Goal: Task Accomplishment & Management: Manage account settings

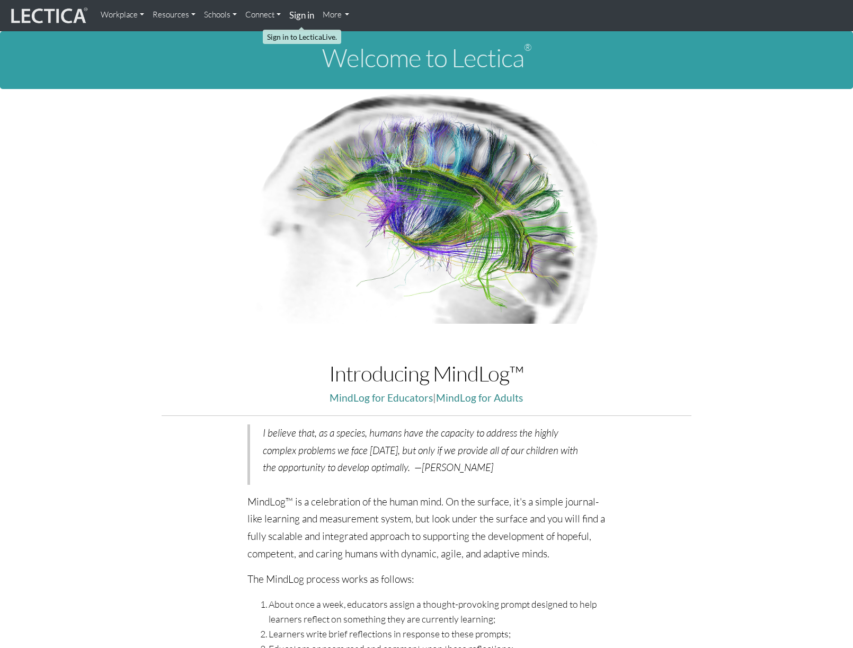
click at [303, 18] on strong "Sign in" at bounding box center [301, 15] width 25 height 11
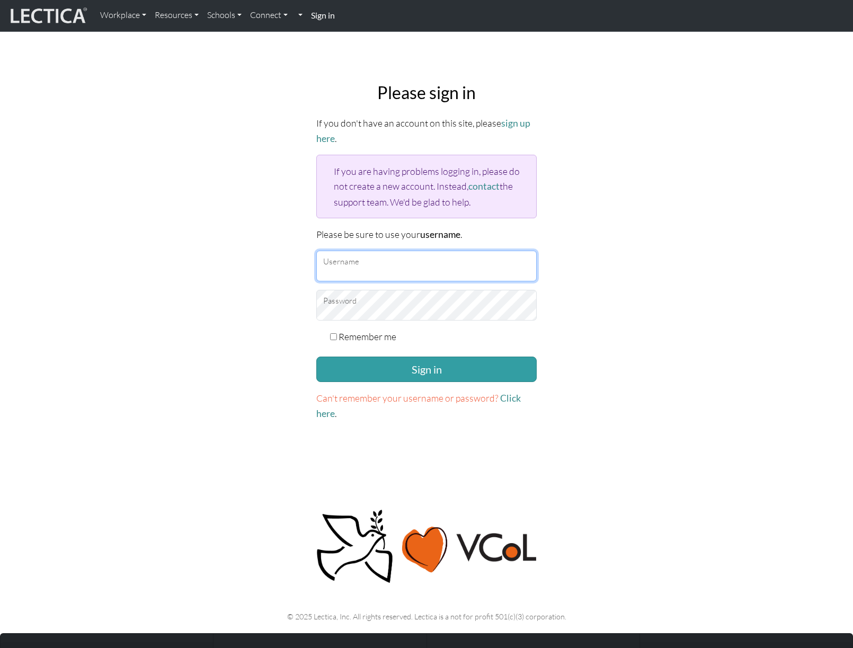
click at [397, 267] on input "Username" at bounding box center [426, 265] width 220 height 31
type input "amcorreia"
click at [316, 356] on button "Sign in" at bounding box center [426, 368] width 220 height 25
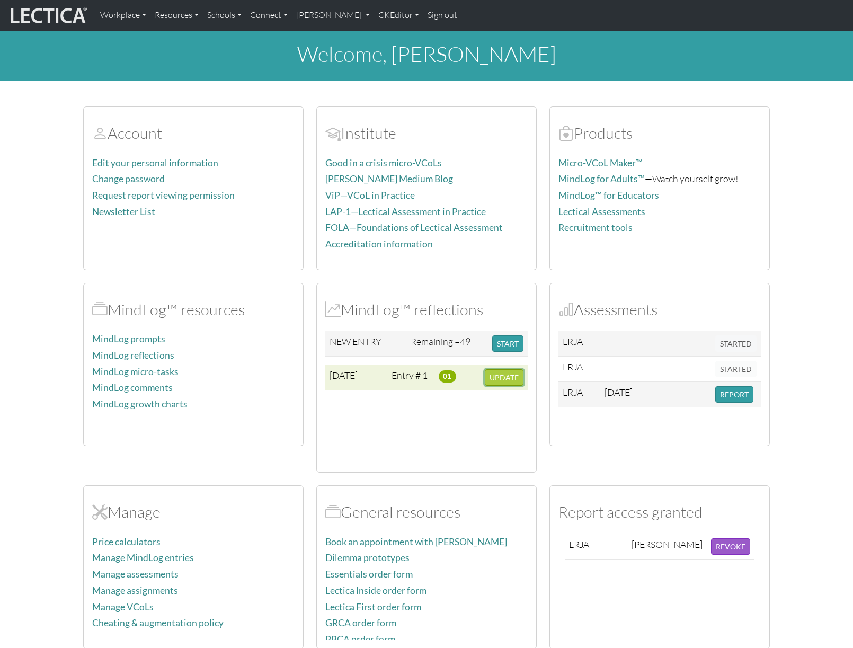
click at [506, 375] on span "UPDATE" at bounding box center [503, 377] width 29 height 9
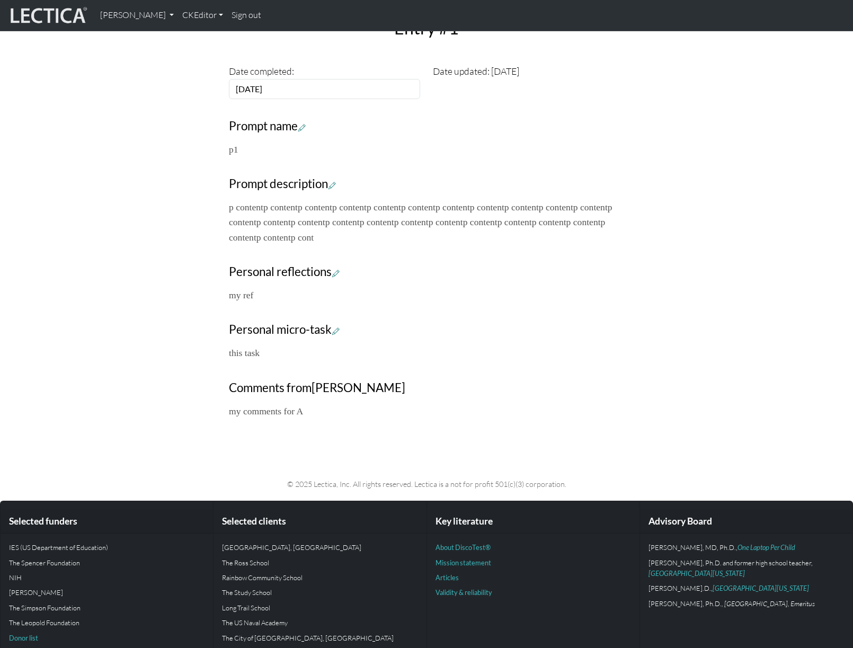
scroll to position [352, 0]
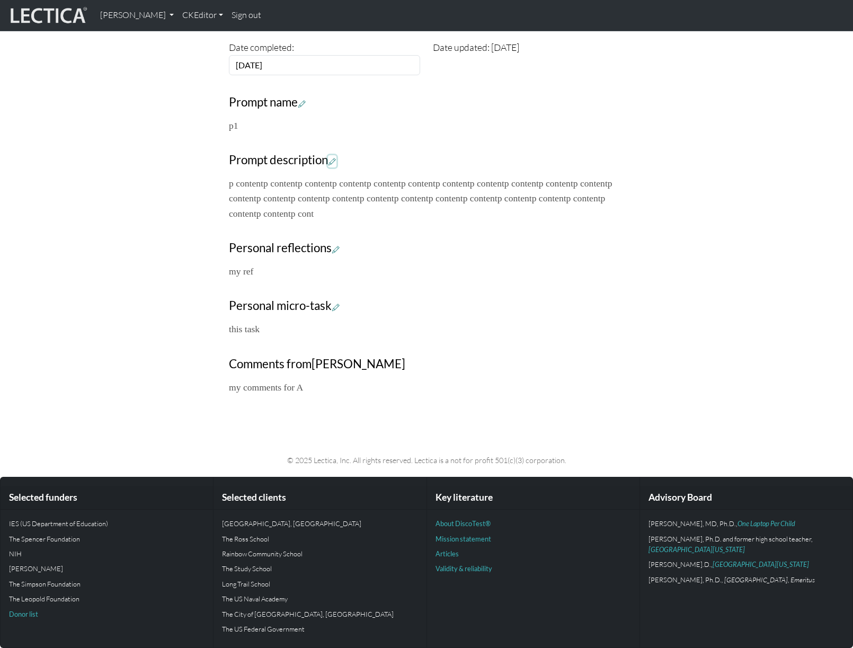
click at [333, 163] on icon at bounding box center [331, 161] width 7 height 9
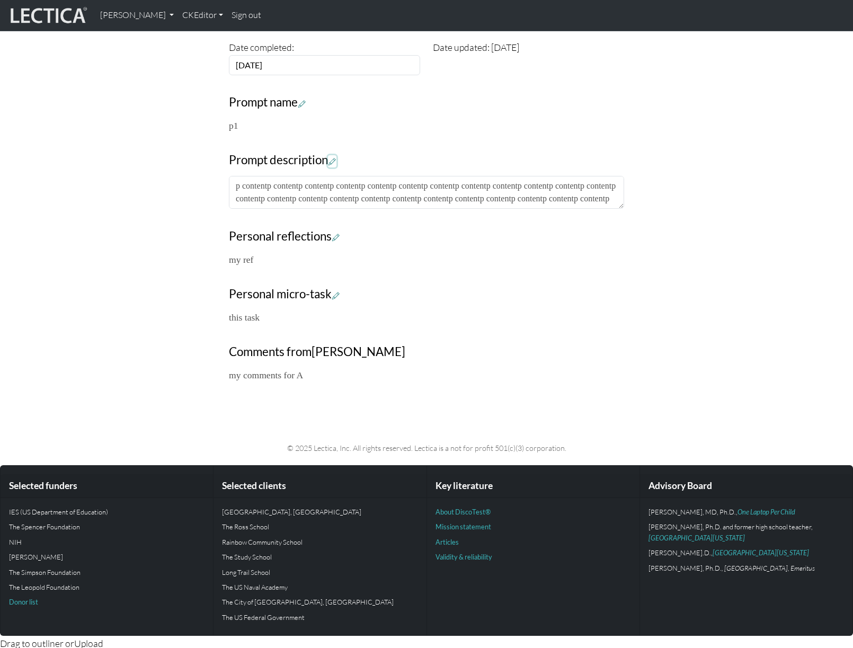
scroll to position [339, 0]
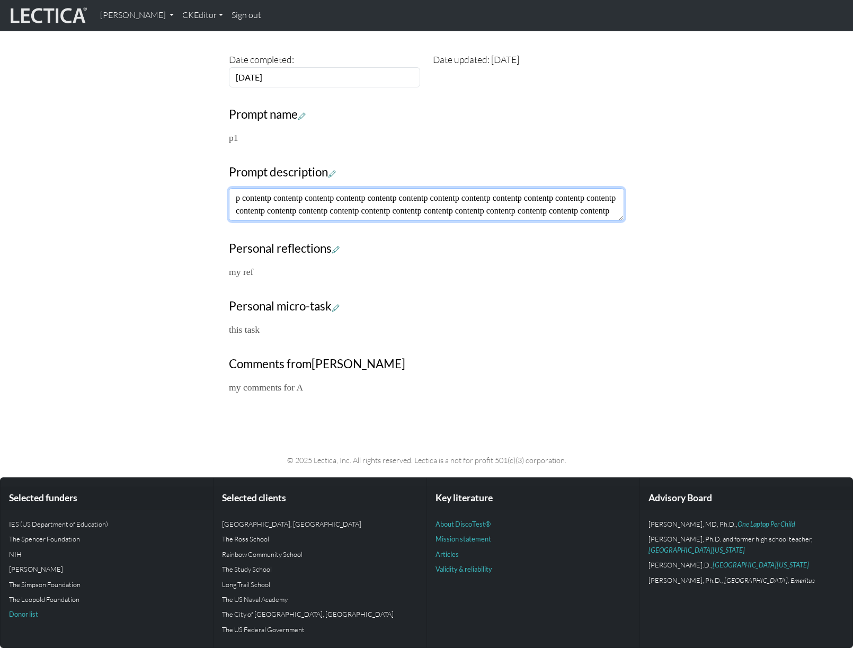
click at [593, 211] on textarea "p contentp contentp contentp contentp contentp contentp contentp contentp conte…" at bounding box center [426, 204] width 395 height 33
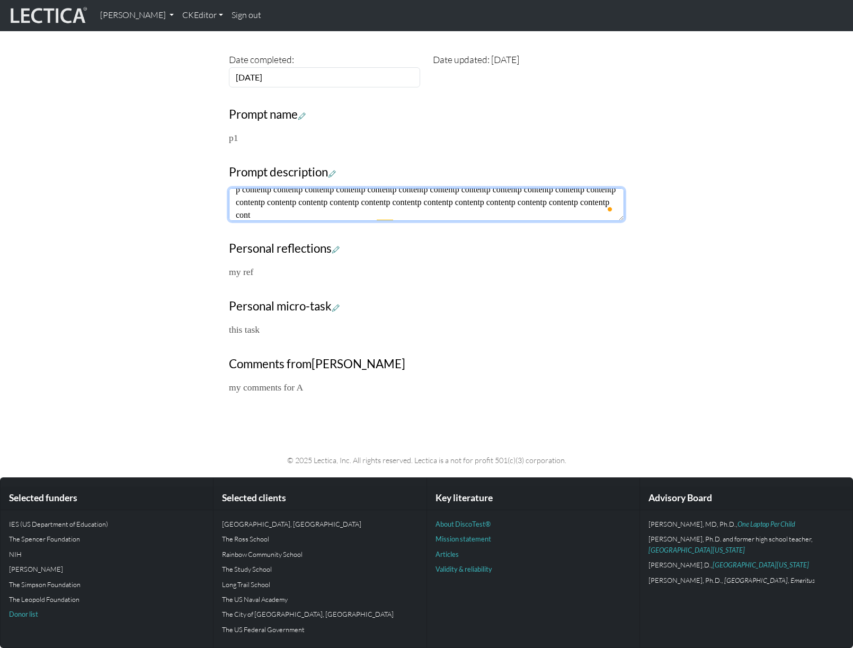
scroll to position [8, 0]
type textarea "p contentp contentp contentp contentp contentp contentp contentp contentp conte…"
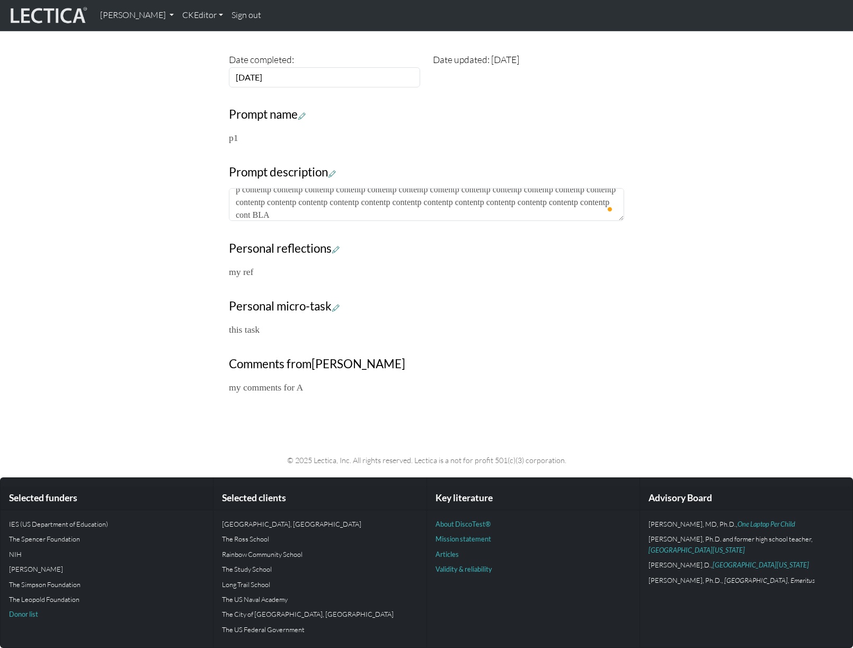
click at [751, 200] on div "Your growth chart Once you have received a Lectical™ Score in MindLog, your gro…" at bounding box center [426, 90] width 699 height 625
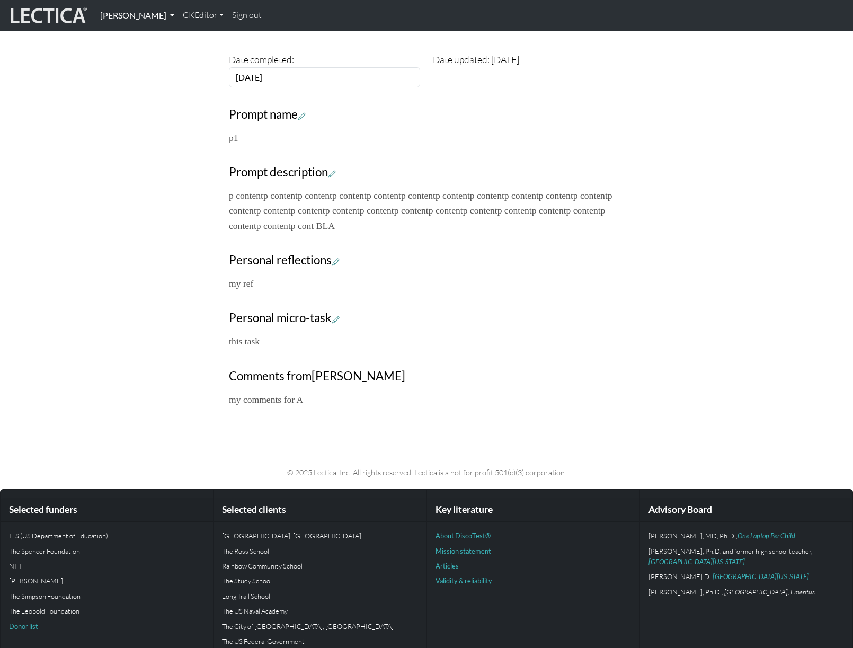
click at [178, 15] on link "[PERSON_NAME]" at bounding box center [137, 15] width 83 height 22
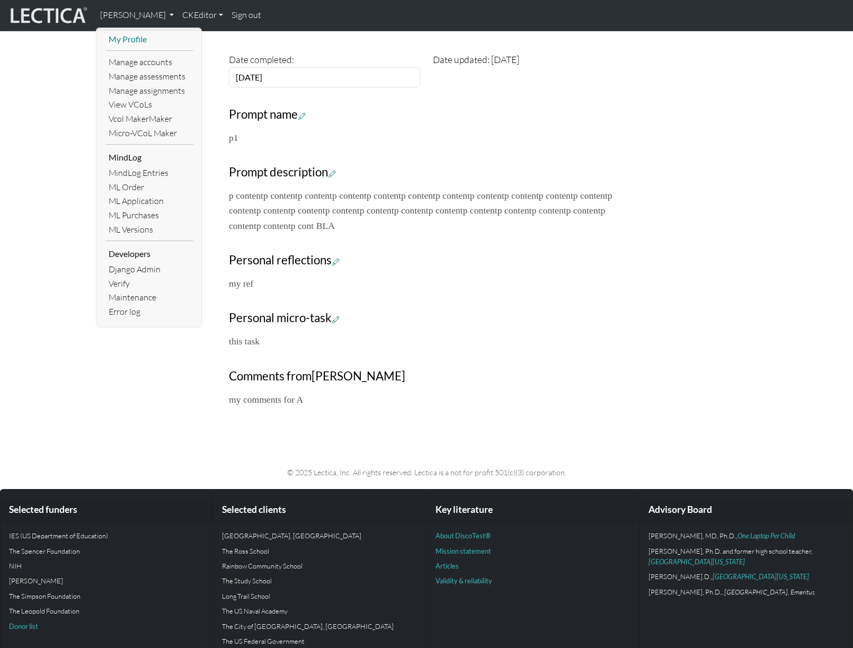
click at [148, 39] on link "My Profile" at bounding box center [149, 39] width 87 height 14
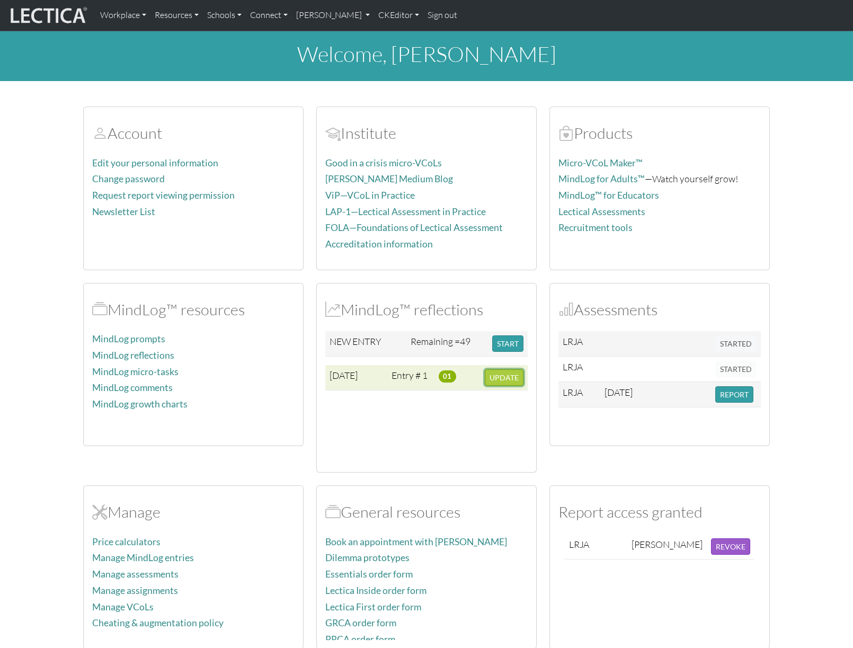
click at [505, 381] on span "UPDATE" at bounding box center [503, 377] width 29 height 9
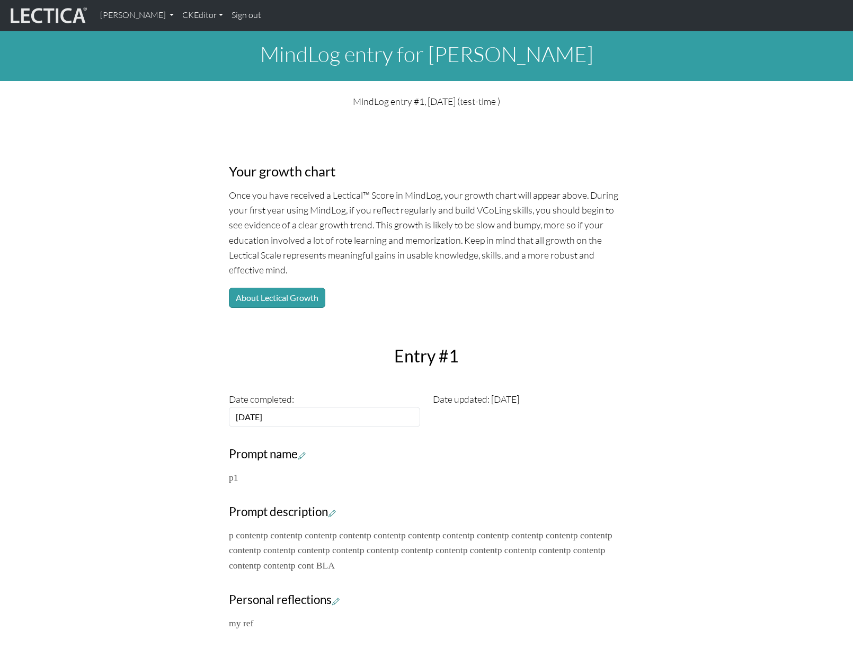
scroll to position [154, 0]
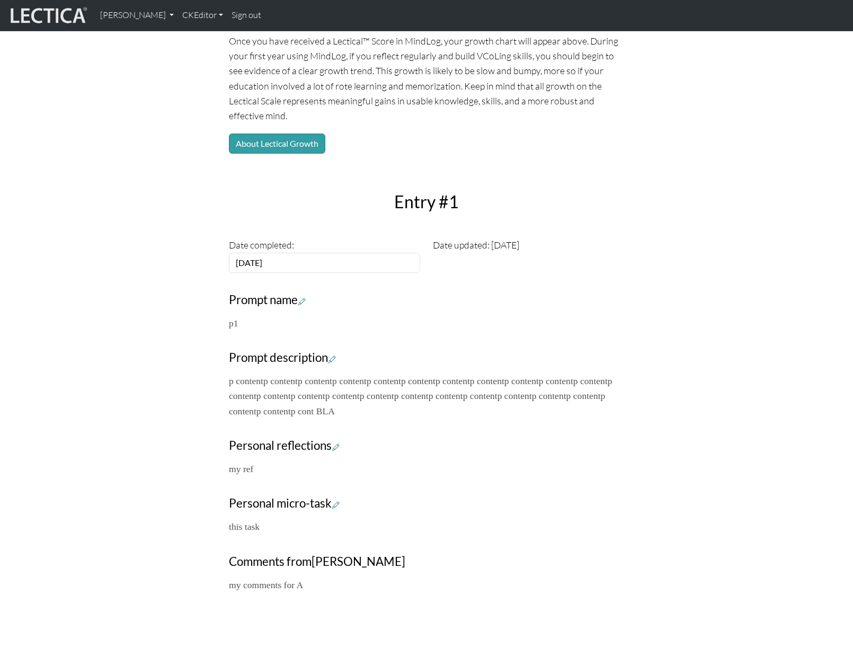
click at [698, 394] on div "Your growth chart Once you have received a Lectical™ Score in MindLog, your gro…" at bounding box center [426, 282] width 699 height 638
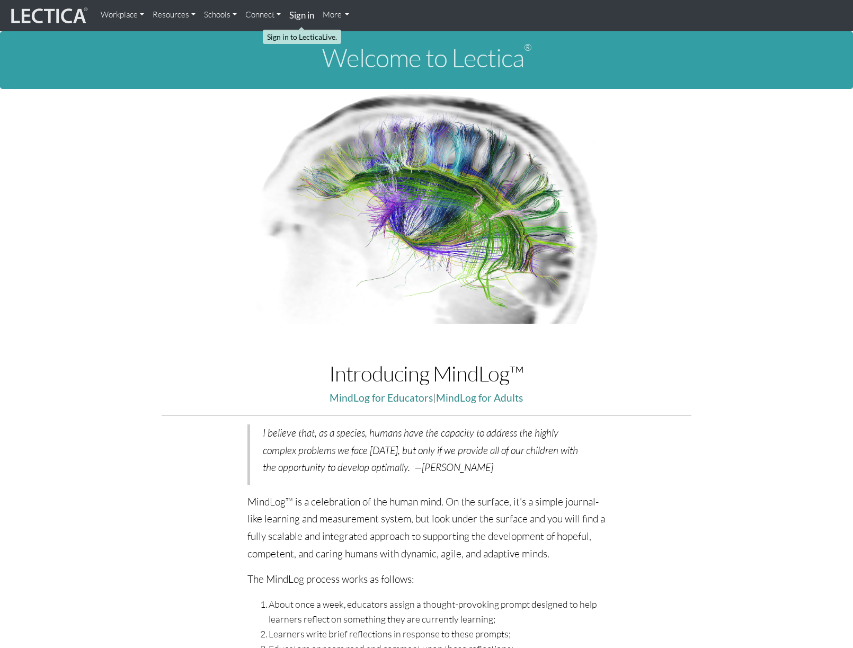
click at [299, 7] on link "Sign in" at bounding box center [301, 15] width 33 height 23
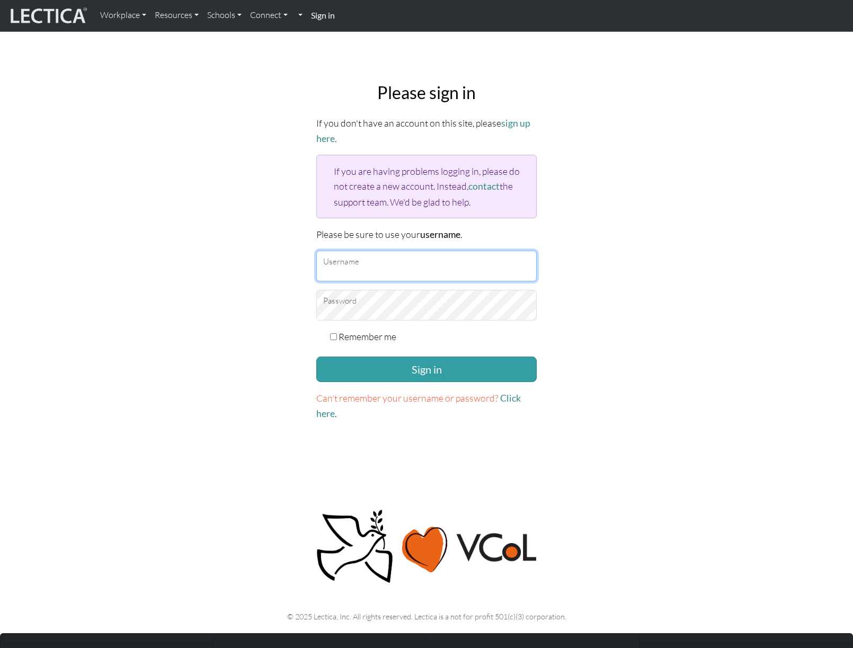
click at [367, 259] on input "Username" at bounding box center [426, 265] width 220 height 31
type input "amcorreia"
click at [316, 356] on button "Sign in" at bounding box center [426, 368] width 220 height 25
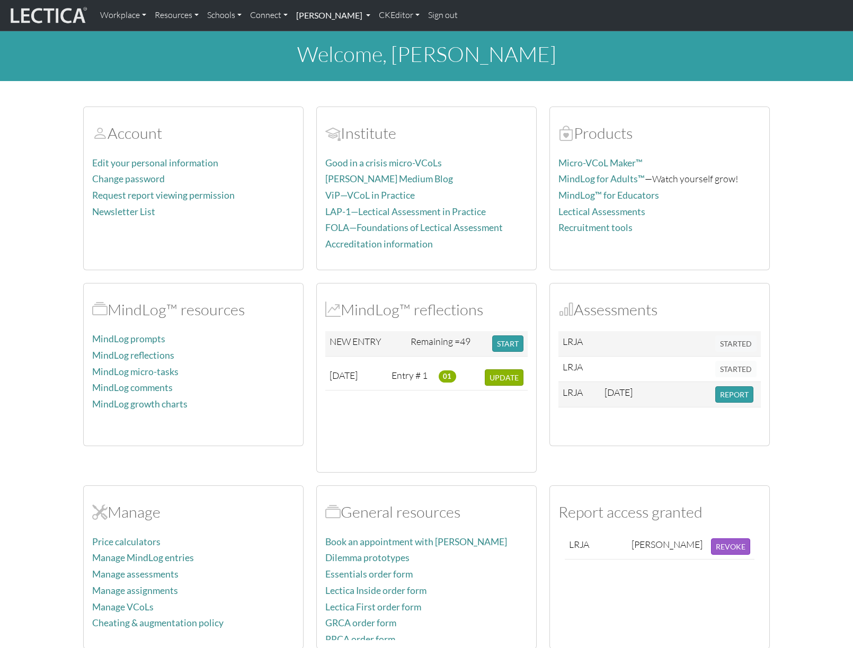
click at [374, 18] on link "[PERSON_NAME]" at bounding box center [333, 15] width 83 height 22
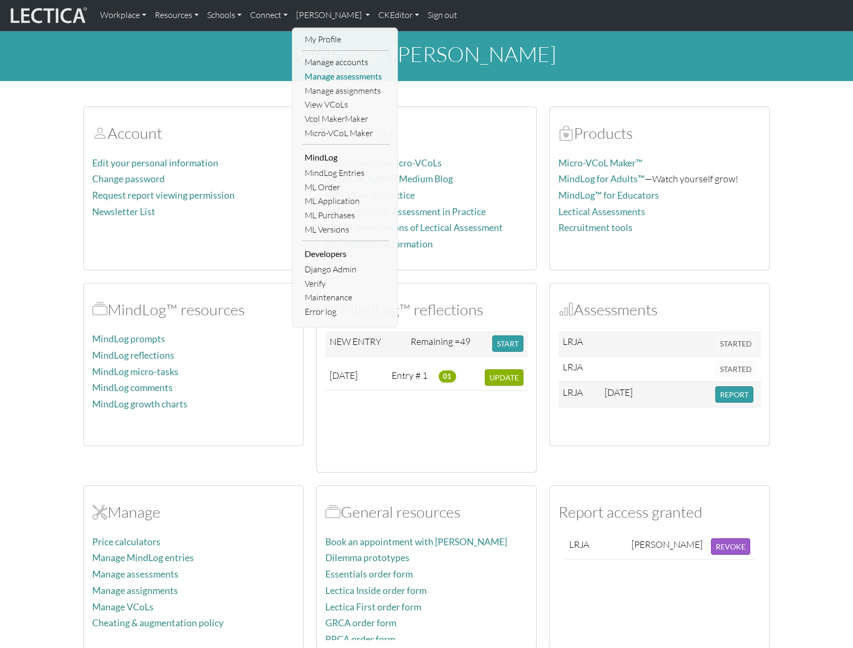
click at [352, 76] on link "Manage assessments" at bounding box center [345, 76] width 87 height 14
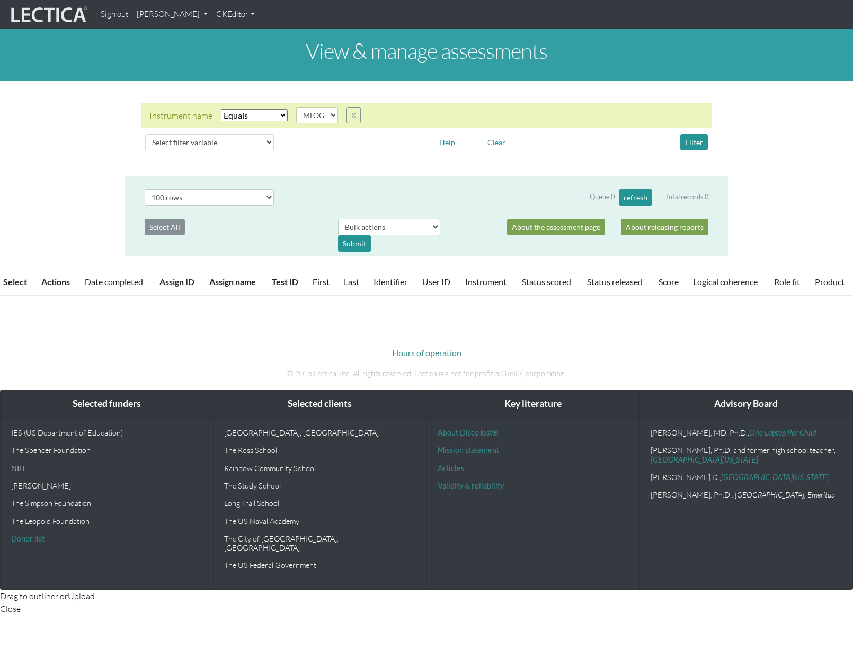
select select "MLOG"
select select "100"
click at [497, 142] on button "Clear" at bounding box center [496, 142] width 28 height 16
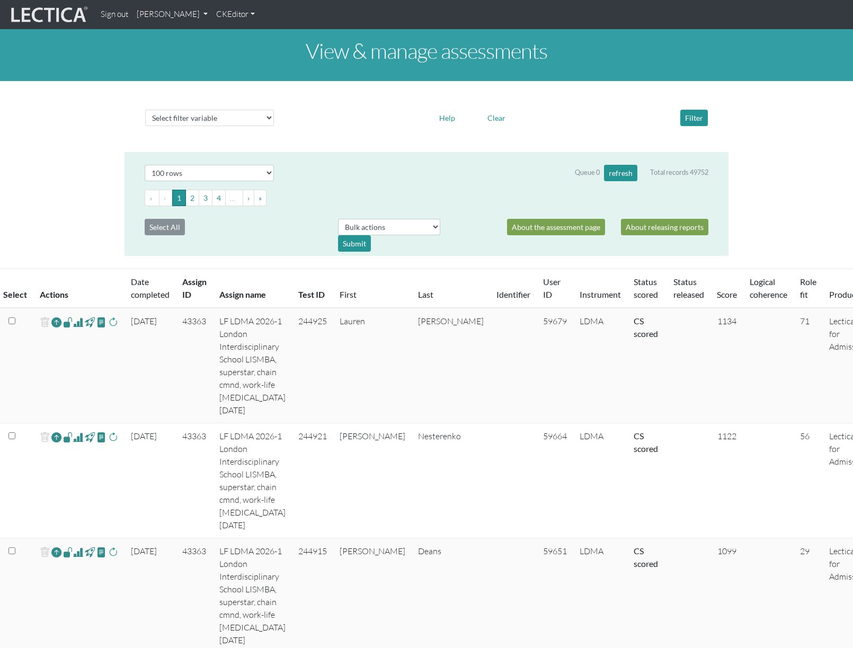
click at [78, 323] on span at bounding box center [78, 322] width 10 height 13
